Goal: Task Accomplishment & Management: Use online tool/utility

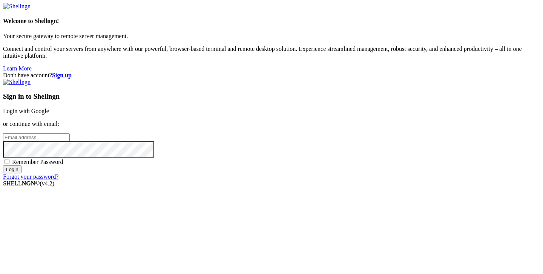
click at [49, 108] on link "Login with Google" at bounding box center [26, 111] width 46 height 6
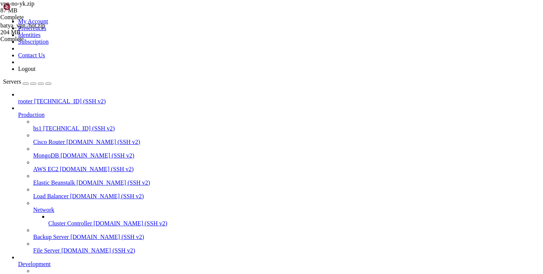
scroll to position [260947, 0]
type input "/root"
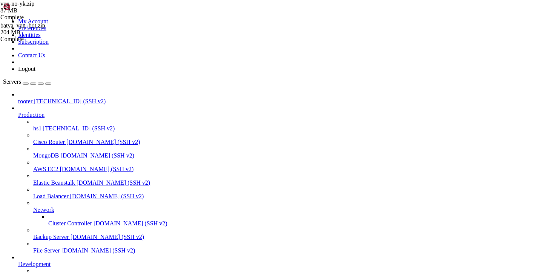
click at [62, 98] on span "[TECHNICAL_ID] (SSH v2)" at bounding box center [70, 101] width 72 height 6
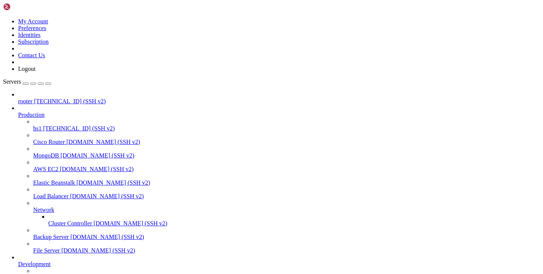
type input "/etc/opt"
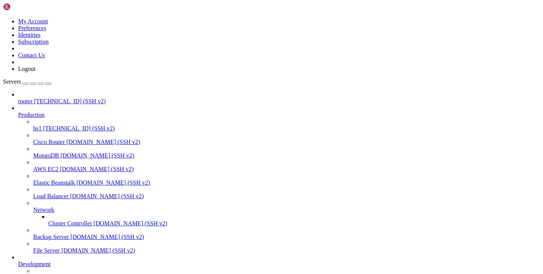
click at [62, 274] on span "[TECHNICAL_ID] (SSH v2)" at bounding box center [98, 278] width 72 height 6
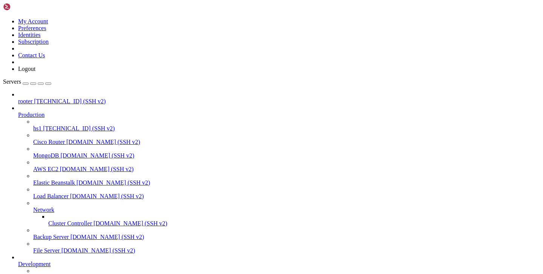
click at [62, 274] on span "[TECHNICAL_ID] (SSH v2)" at bounding box center [98, 278] width 72 height 6
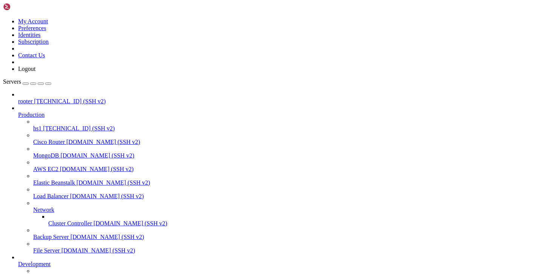
type input "/var/service/vpn-no-yk/migrations"
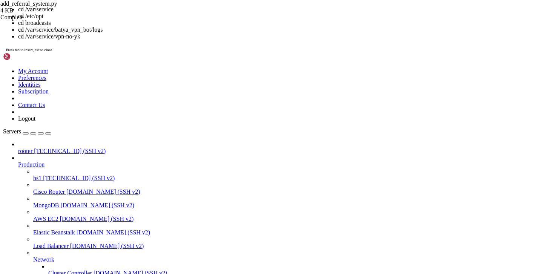
paste textarea "/var/service/vpn-no-yk/migrations"
type textarea "/var/service/vpn-no-yk/migrations"
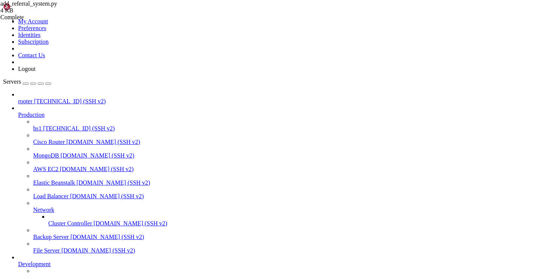
drag, startPoint x: 210, startPoint y: 662, endPoint x: 287, endPoint y: 663, distance: 76.9
copy x-row "add_referral_system.py"
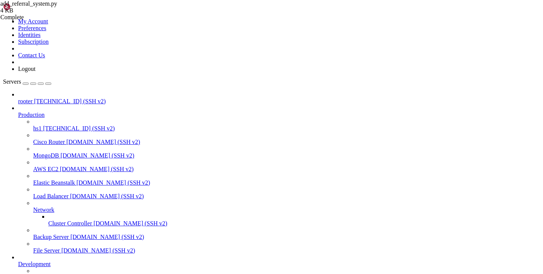
type input "/var/service/vpn-no-yk/database"
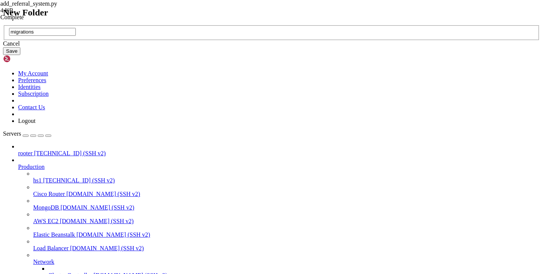
type input "migrations"
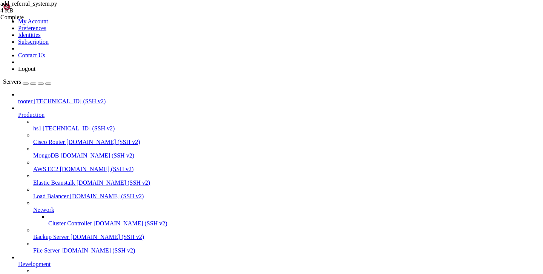
type input "/var/service/vpn-no-yk/database/migrations"
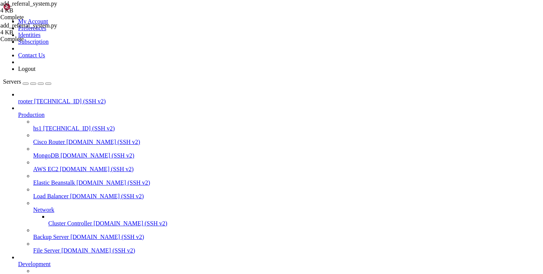
drag, startPoint x: 277, startPoint y: 642, endPoint x: 174, endPoint y: 644, distance: 103.4
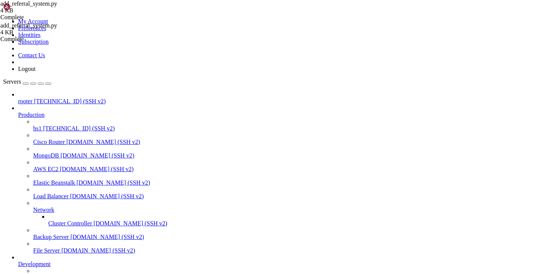
copy x-row "python3 add_referral_system.py"
drag, startPoint x: 221, startPoint y: 681, endPoint x: 7, endPoint y: 656, distance: 215.3
copy div "Traceback (most recent call last): File "/var/service/vpn-no-yk/database/migrat…"
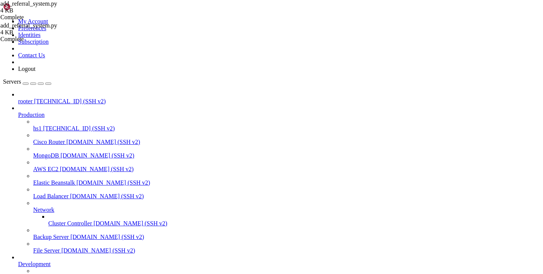
drag, startPoint x: 163, startPoint y: 685, endPoint x: 51, endPoint y: 639, distance: 121.0
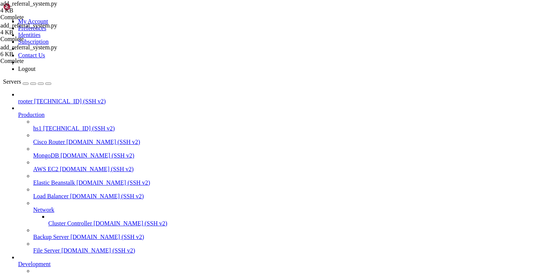
drag, startPoint x: 6, startPoint y: 598, endPoint x: 206, endPoint y: 680, distance: 216.0
copy div "Loremip 'dolors' ame conse, adi eli sedd: eiusmod 'tempor7' inci utl etdolo8 ma…"
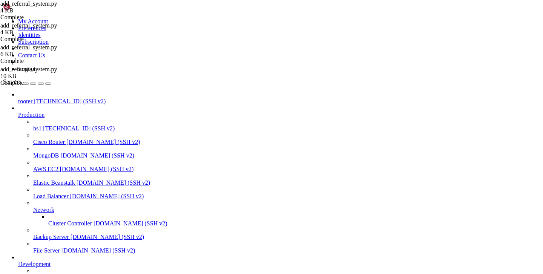
drag, startPoint x: 169, startPoint y: 624, endPoint x: 5, endPoint y: 625, distance: 164.4
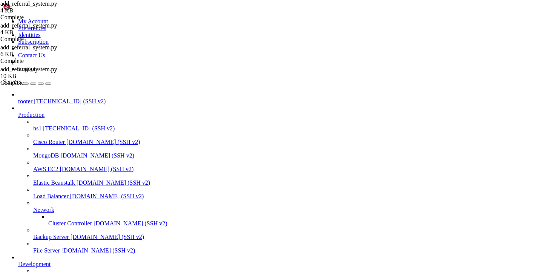
copy x-row "python3 database/migrations/add_referral_system.py"
drag, startPoint x: 287, startPoint y: 659, endPoint x: -22, endPoint y: 618, distance: 311.7
click html "Page up from database.connection import db_manager ModuleNotFoundError: No modu…"
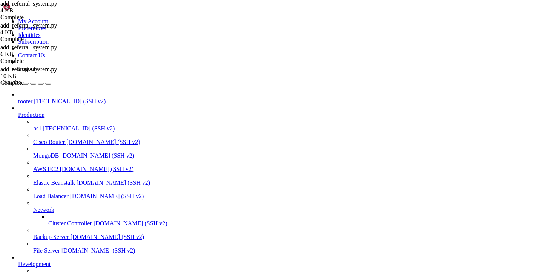
drag, startPoint x: 107, startPoint y: 663, endPoint x: 6, endPoint y: 582, distance: 129.9
copy div "🚀 Loremi dolorsit ametconsect adipisc... 8285-42-87 41:49:81,656 - __elit__ - S…"
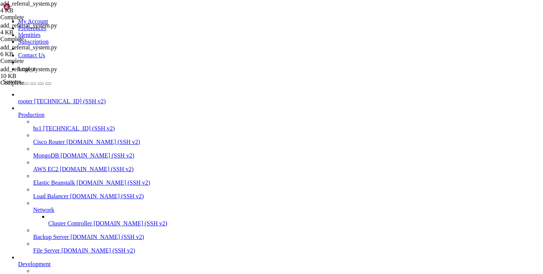
scroll to position [0, 0]
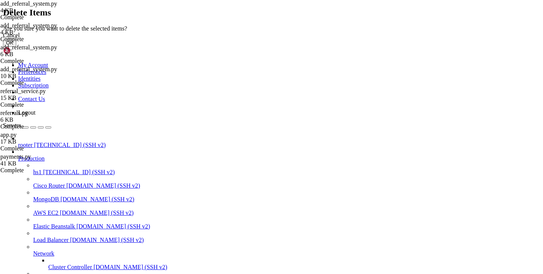
click at [16, 47] on button "OK" at bounding box center [9, 43] width 13 height 8
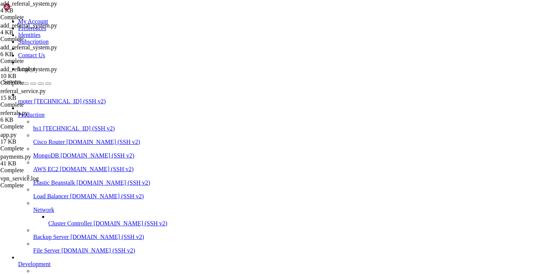
scroll to position [0, 0]
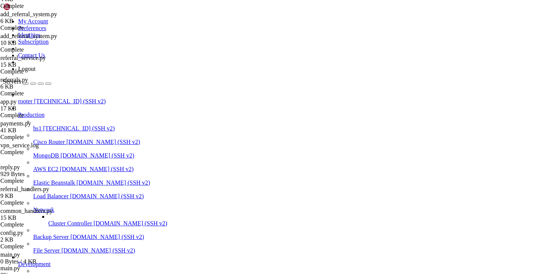
scroll to position [77, 0]
drag, startPoint x: 342, startPoint y: 630, endPoint x: 81, endPoint y: 636, distance: 261.4
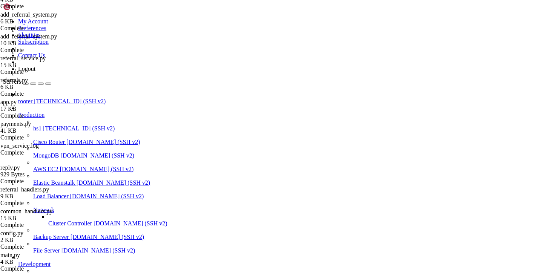
copy div "[URL][DOMAIN_NAME] eferrals/stats/452075771"
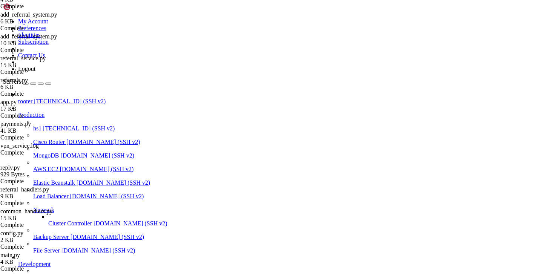
scroll to position [2967, 0]
type input "/var/service/vpn-no-yk"
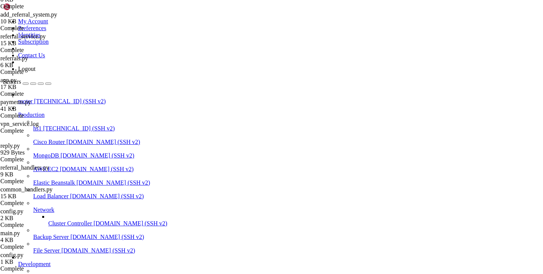
scroll to position [99, 0]
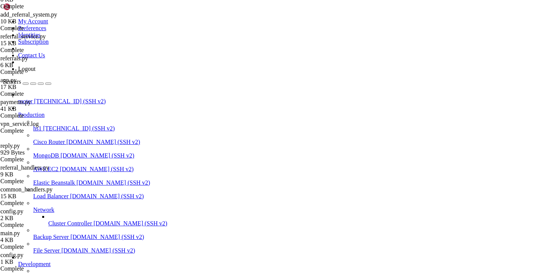
scroll to position [276, 0]
drag, startPoint x: 451, startPoint y: 134, endPoint x: 86, endPoint y: 98, distance: 366.9
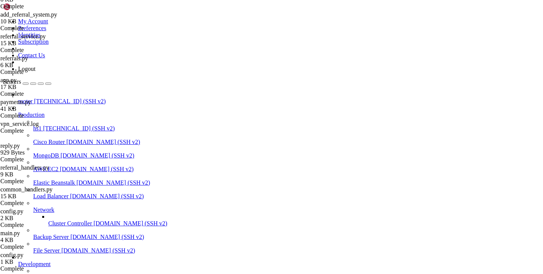
type textarea "[DATE] 10:36:40,419 - background.subscription_monitor - INFO - Найдено 39 подпи…"
drag, startPoint x: 220, startPoint y: 657, endPoint x: 8, endPoint y: 535, distance: 244.0
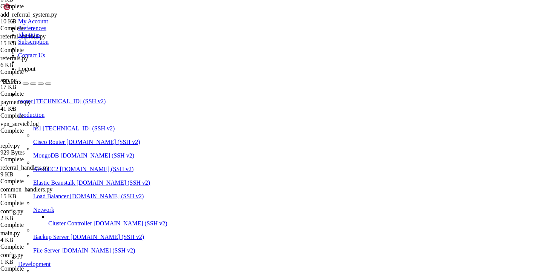
copy div "845-95-54 75:36:46,644 - [LORE] - ipsumdol.sit_ametco - (adi_elitse.do)._eius_t…"
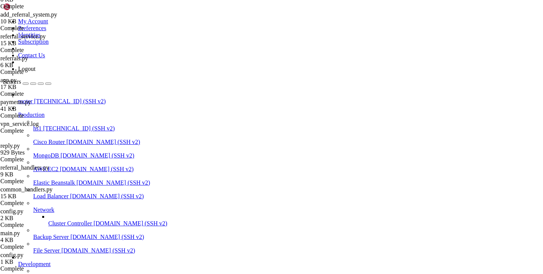
scroll to position [58, 0]
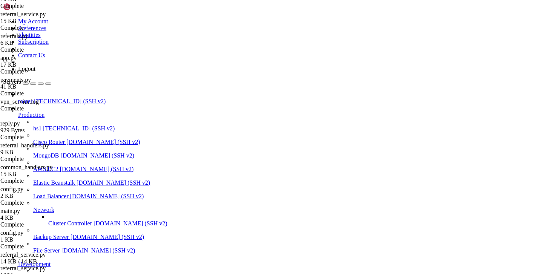
scroll to position [143, 0]
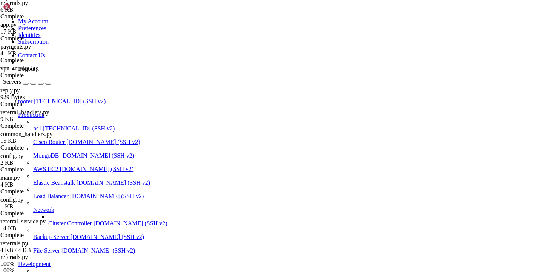
scroll to position [164, 0]
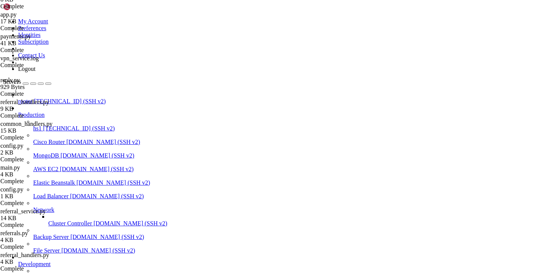
scroll to position [6988, 0]
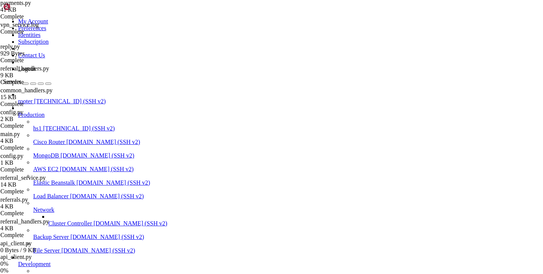
scroll to position [208, 0]
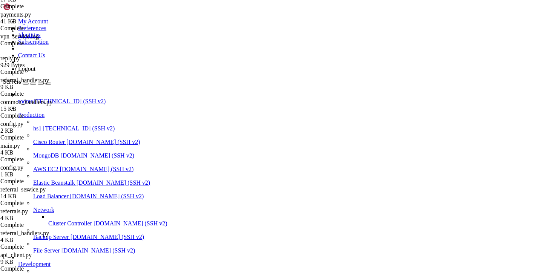
type input "/var/service/vpn-no-yk"
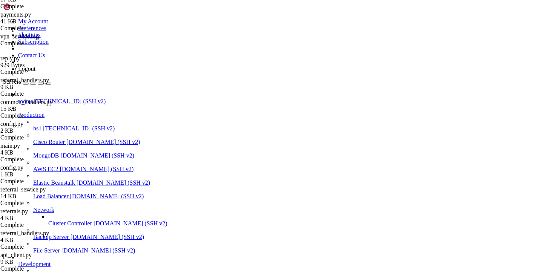
scroll to position [276, 0]
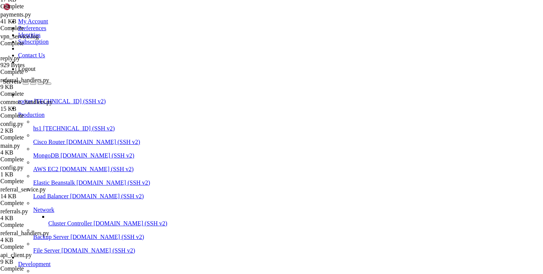
scroll to position [0, 0]
drag, startPoint x: 121, startPoint y: 49, endPoint x: 496, endPoint y: 219, distance: 411.8
type textarea "[DATE] 11:08:13,643 - payments.utils - INFO - Сохранен способ оплаты для пользо…"
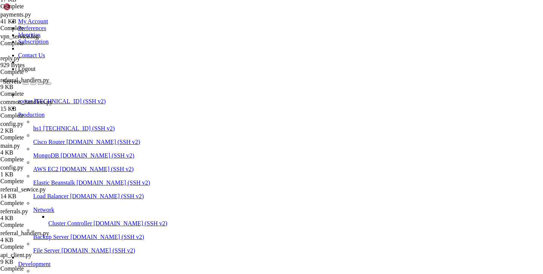
scroll to position [0, 29]
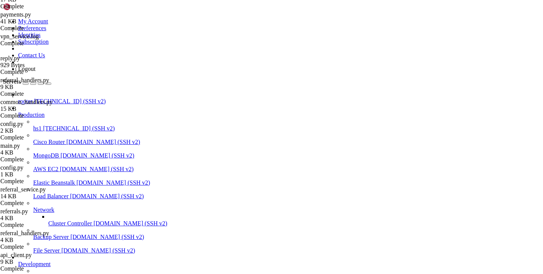
type input "/var/service/vpn-no-yk/database"
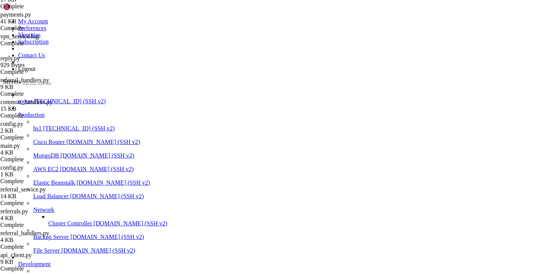
type textarea "atexit.register(cleanup_database_connections)"
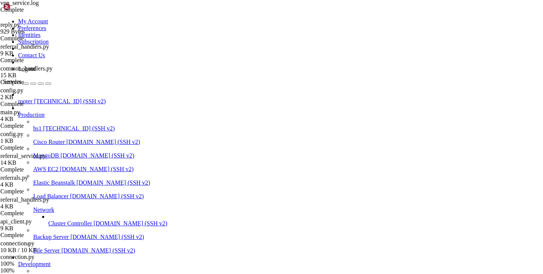
scroll to position [296, 0]
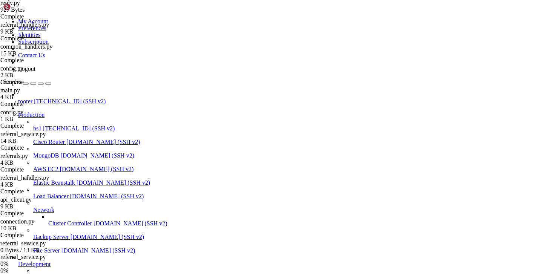
scroll to position [318, 0]
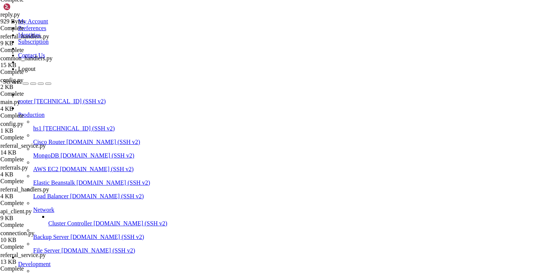
type input "/var/service/vpn-no-yk"
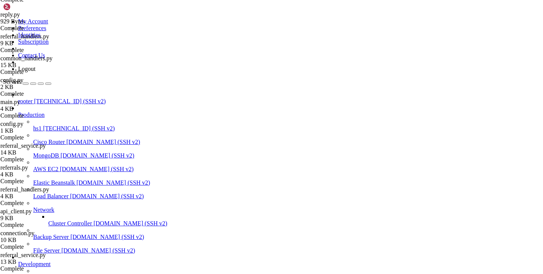
drag, startPoint x: 341, startPoint y: 254, endPoint x: 118, endPoint y: 157, distance: 242.7
type textarea "[DATE] 11:59:51,880 - background.subscription_monitor - INFO - Найдено 47 подпи…"
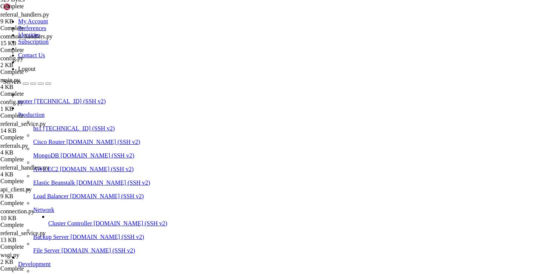
scroll to position [361, 0]
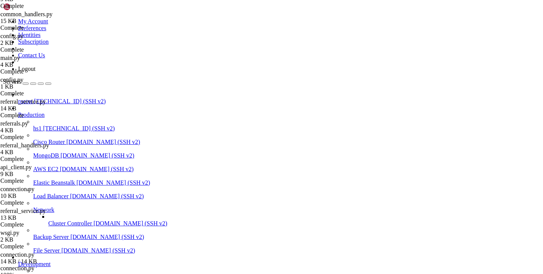
scroll to position [405, 0]
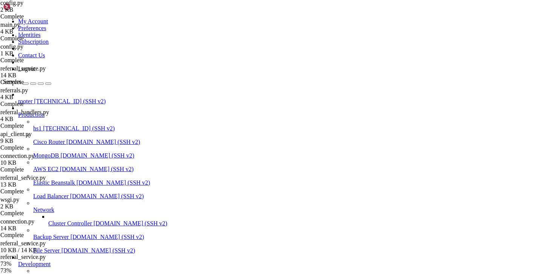
scroll to position [427, 0]
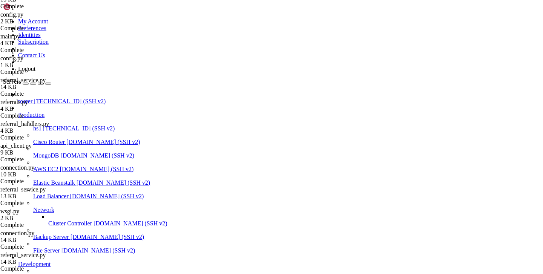
type input "/var/service/vpn-no-yk"
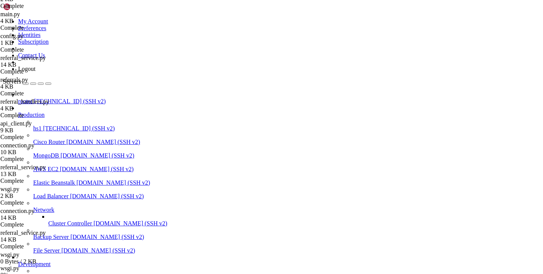
scroll to position [471, 0]
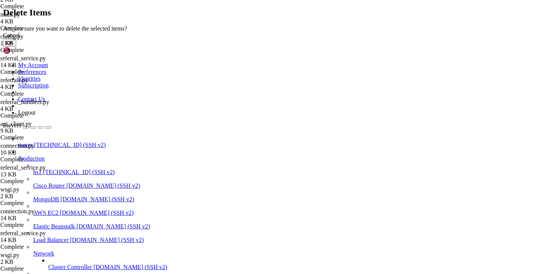
click at [16, 47] on button "OK" at bounding box center [9, 43] width 13 height 8
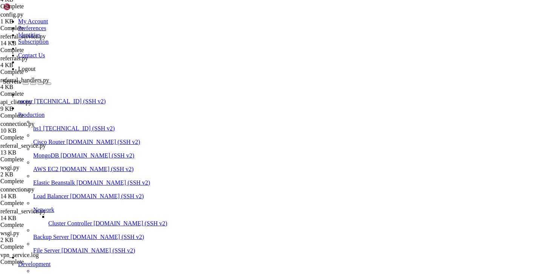
scroll to position [276, 0]
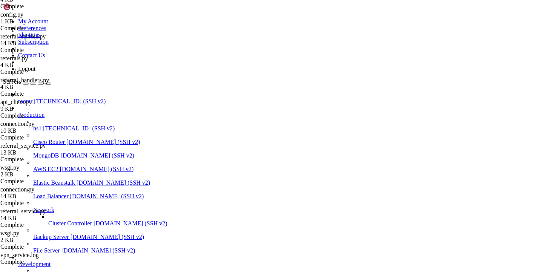
type textarea "[DATE] 12:07:34,070 - admin_routes - INFO - [GEOGRAPHIC_DATA] выручка до [DATE]…"
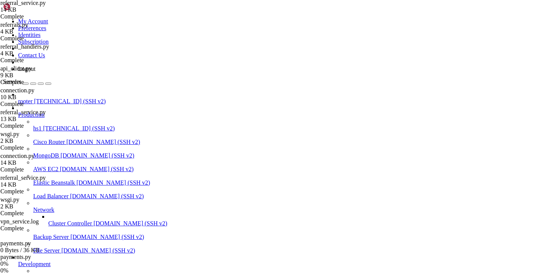
scroll to position [536, 0]
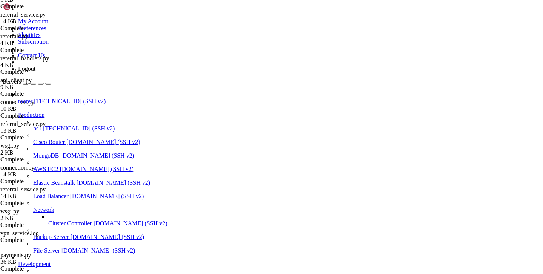
type input "/var/service/vpn-no-yk"
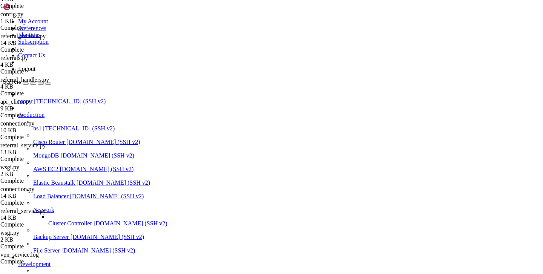
type textarea "[DATE] 12:07:31,143 - wsgi - INFO - ===========================================…"
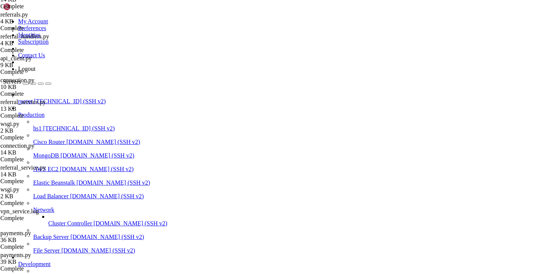
type input "/var/service/vpn-no-yk"
